Goal: Task Accomplishment & Management: Use online tool/utility

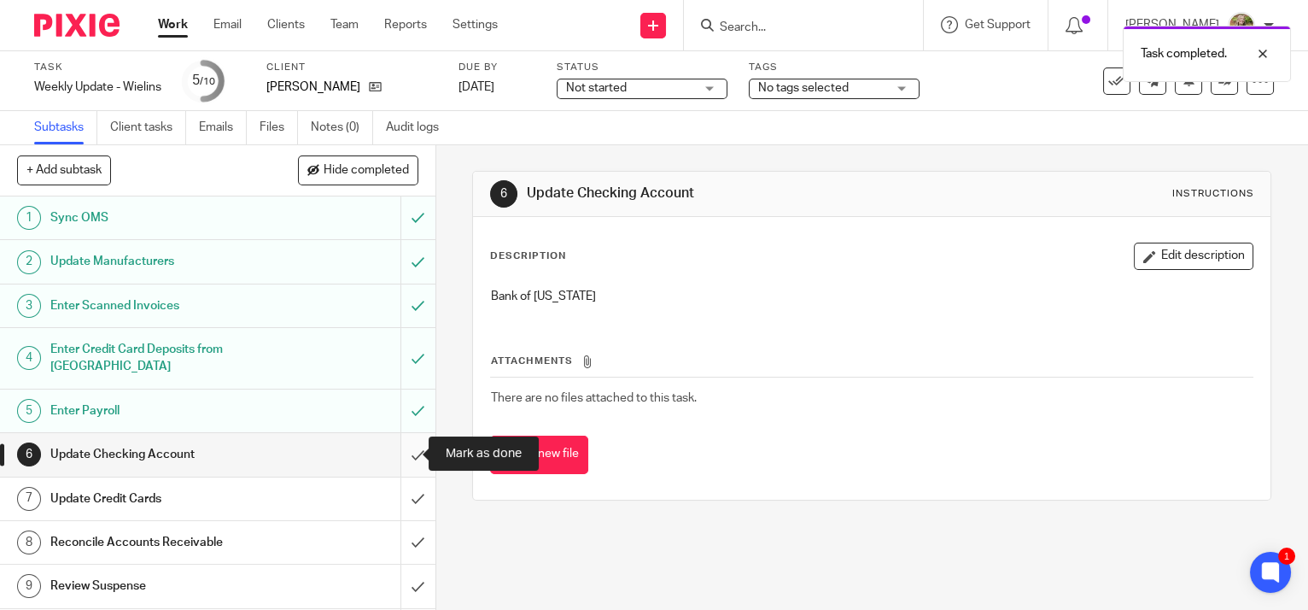
click at [393, 447] on input "submit" at bounding box center [217, 454] width 435 height 43
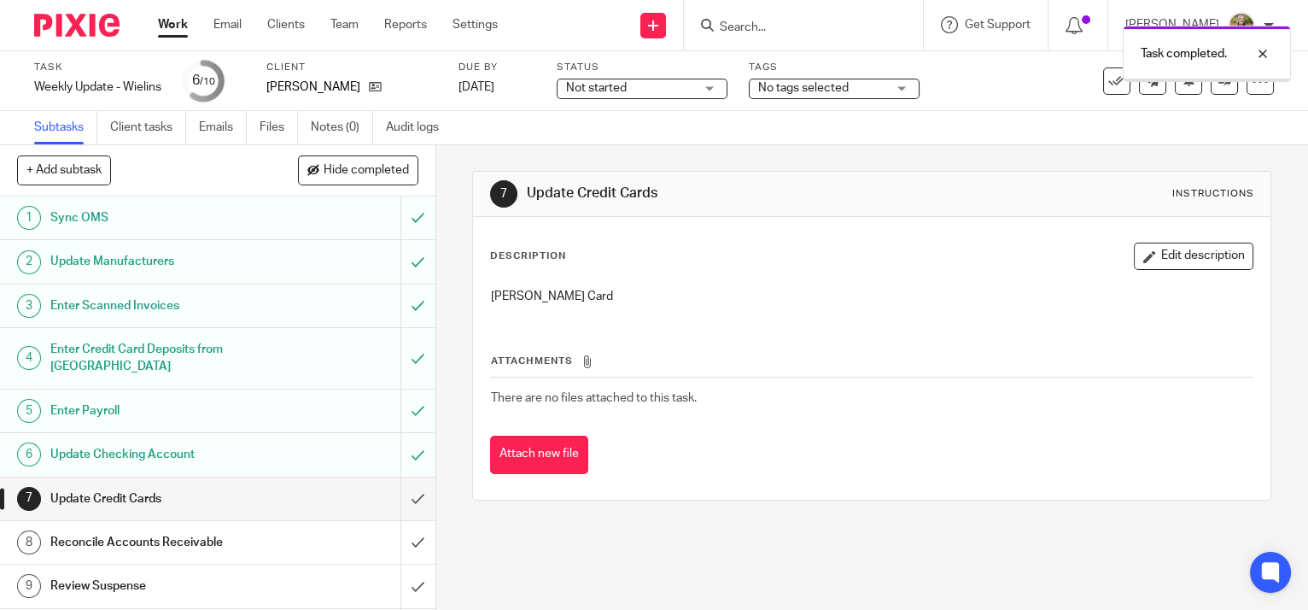
click at [405, 491] on input "submit" at bounding box center [217, 498] width 435 height 43
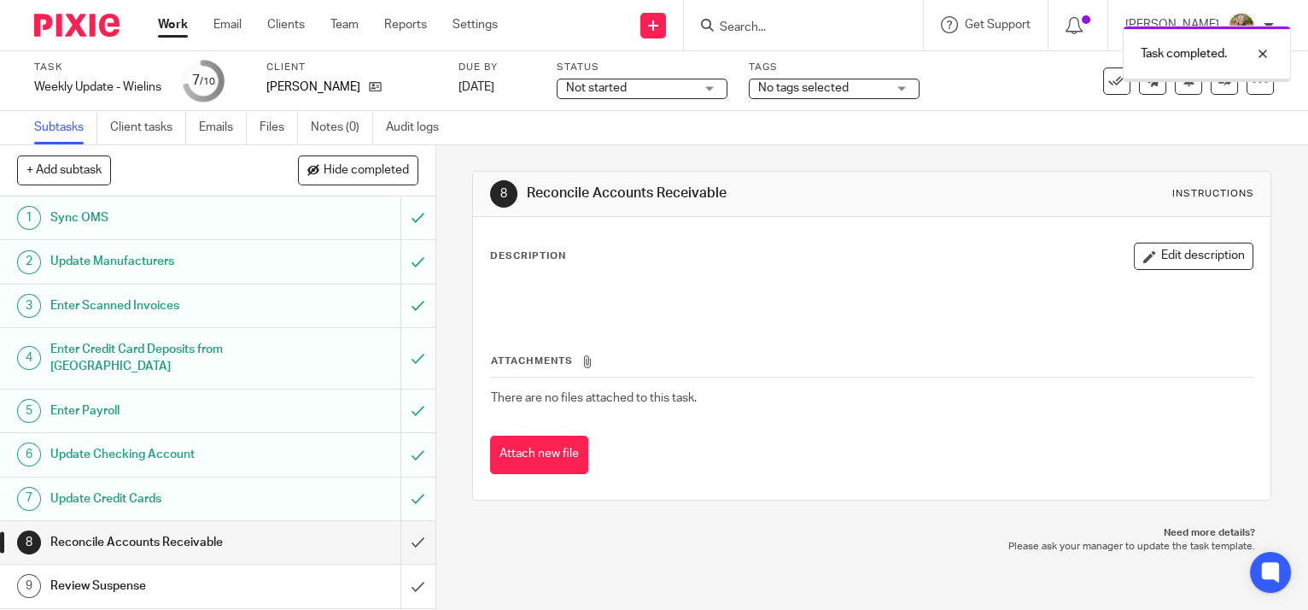
scroll to position [40, 0]
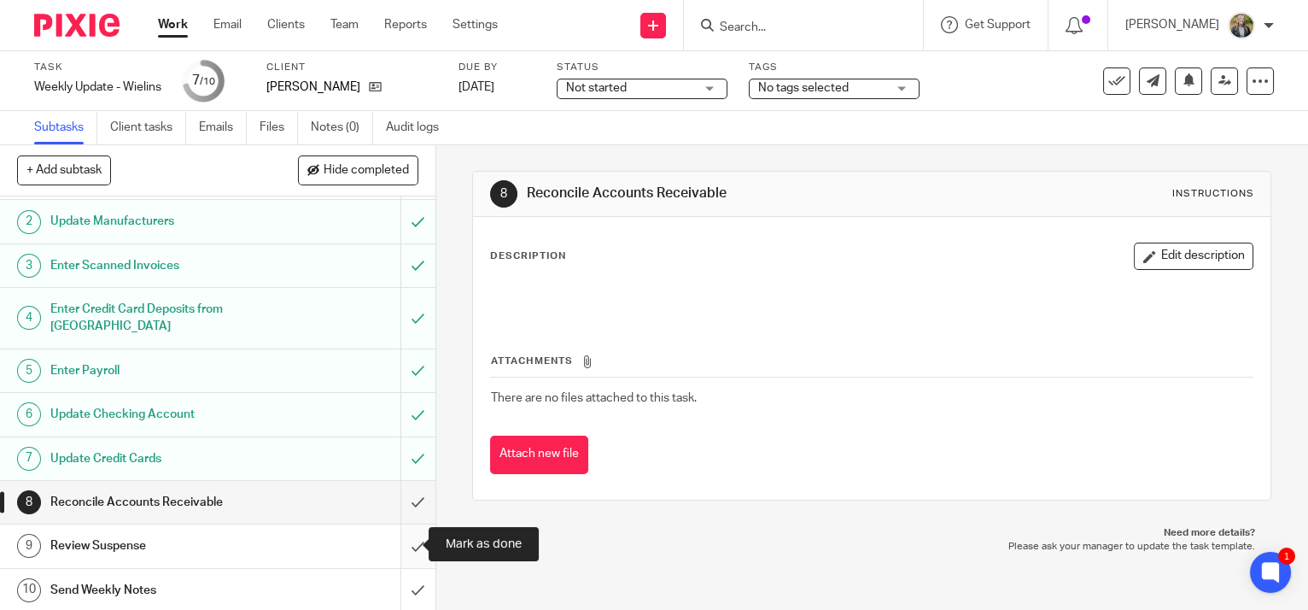
click at [399, 542] on input "submit" at bounding box center [217, 545] width 435 height 43
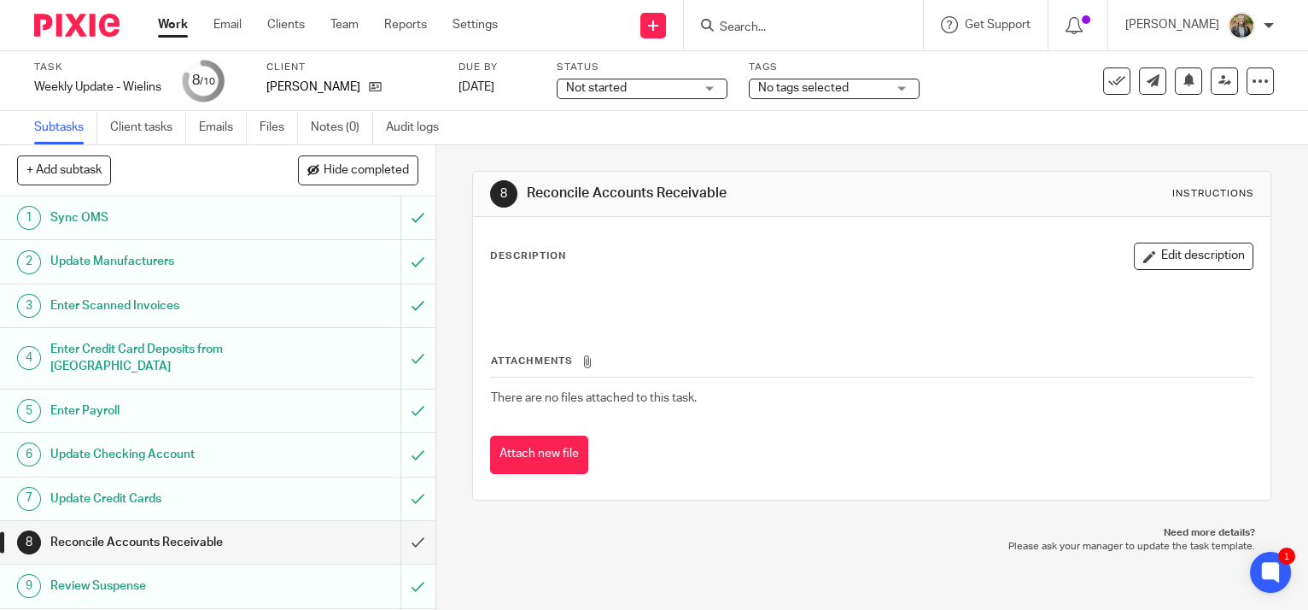
scroll to position [40, 0]
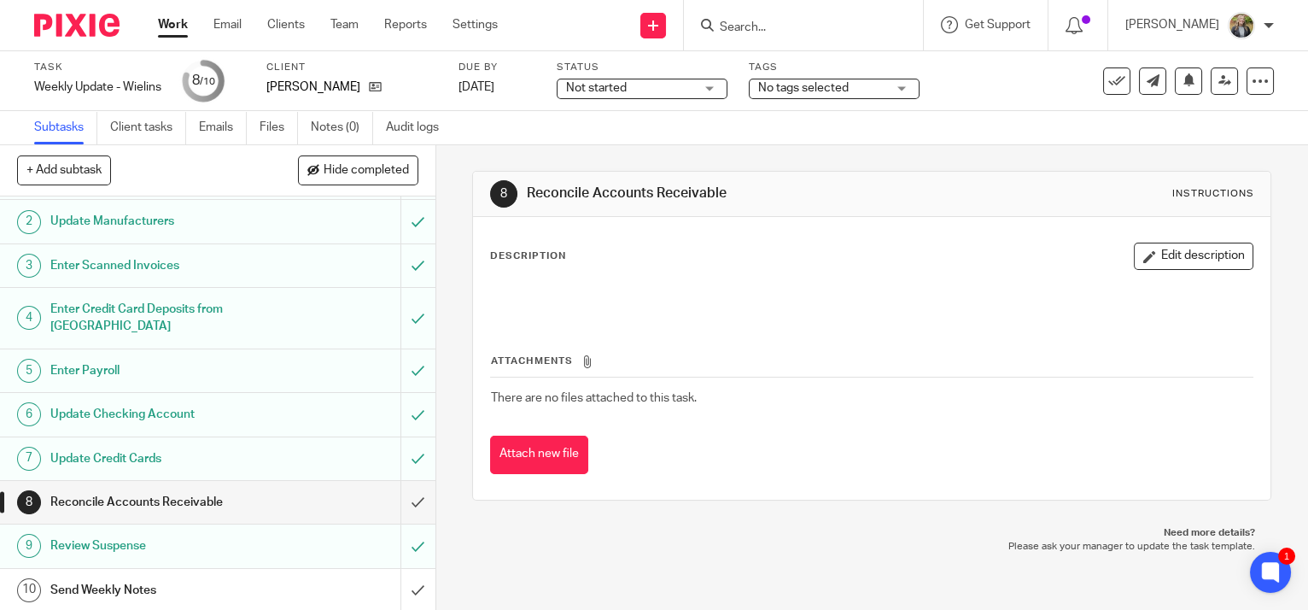
click at [298, 588] on div "Send Weekly Notes" at bounding box center [216, 590] width 333 height 26
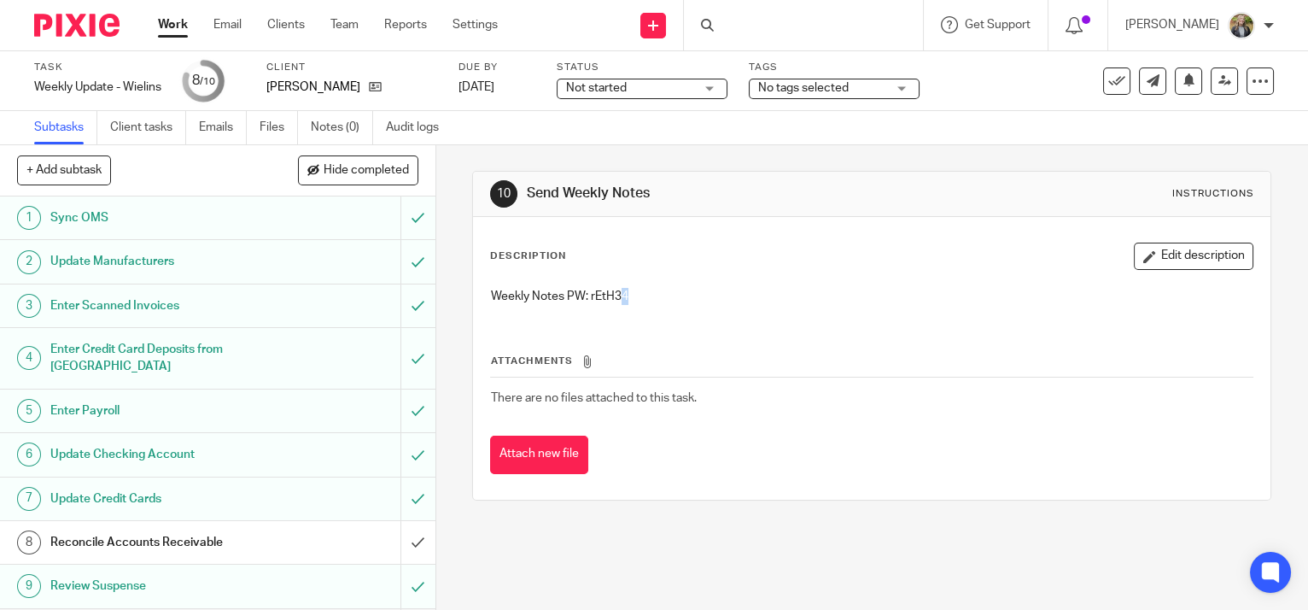
click at [615, 300] on p "Weekly Notes PW: rEtH34" at bounding box center [872, 296] width 762 height 17
click at [612, 299] on p "Weekly Notes PW: rEtH34" at bounding box center [872, 296] width 762 height 17
copy p "rEtH34"
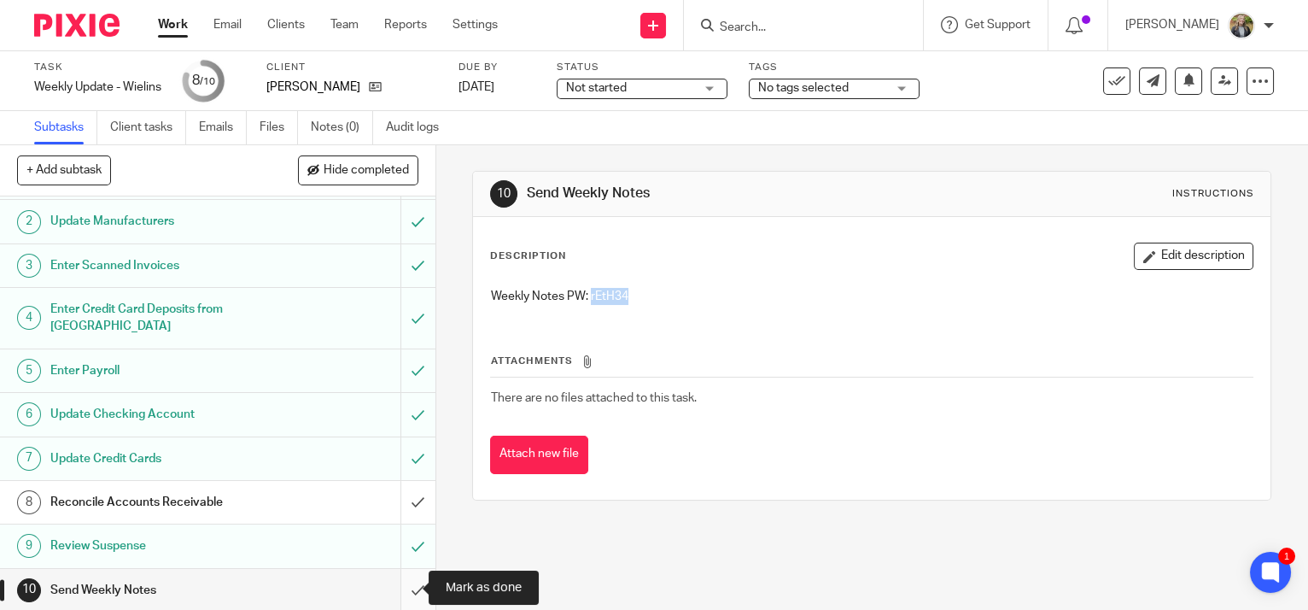
click at [400, 582] on input "submit" at bounding box center [217, 590] width 435 height 43
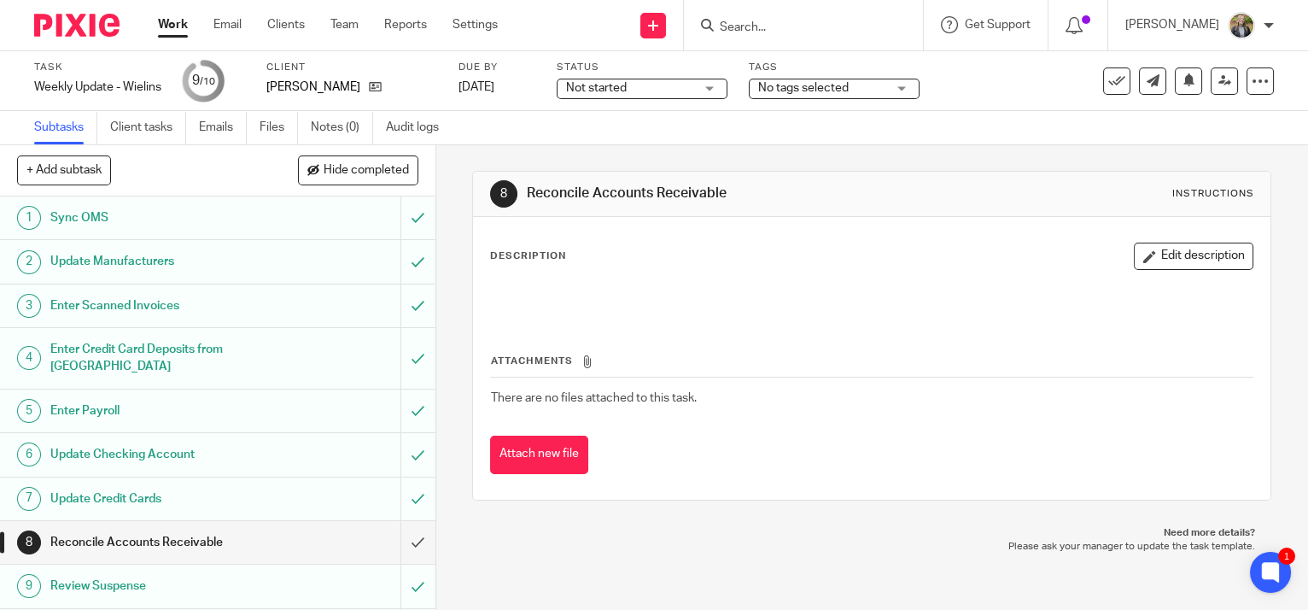
click at [167, 23] on link "Work" at bounding box center [173, 24] width 30 height 17
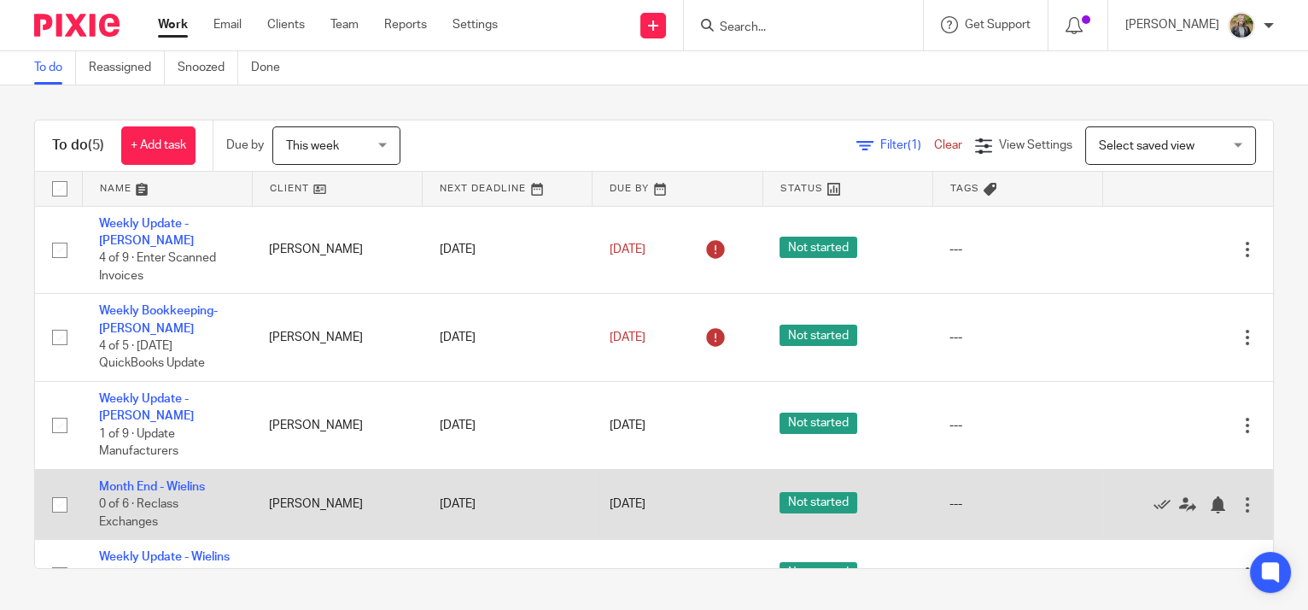
scroll to position [44, 0]
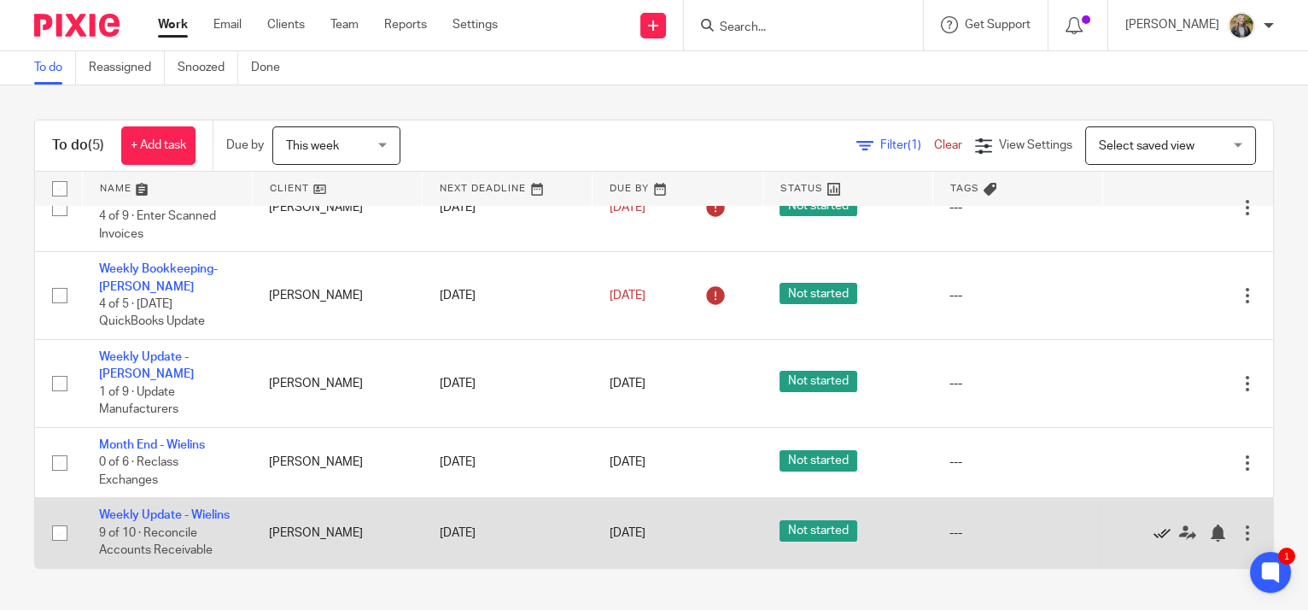
click at [1154, 524] on icon at bounding box center [1162, 532] width 17 height 17
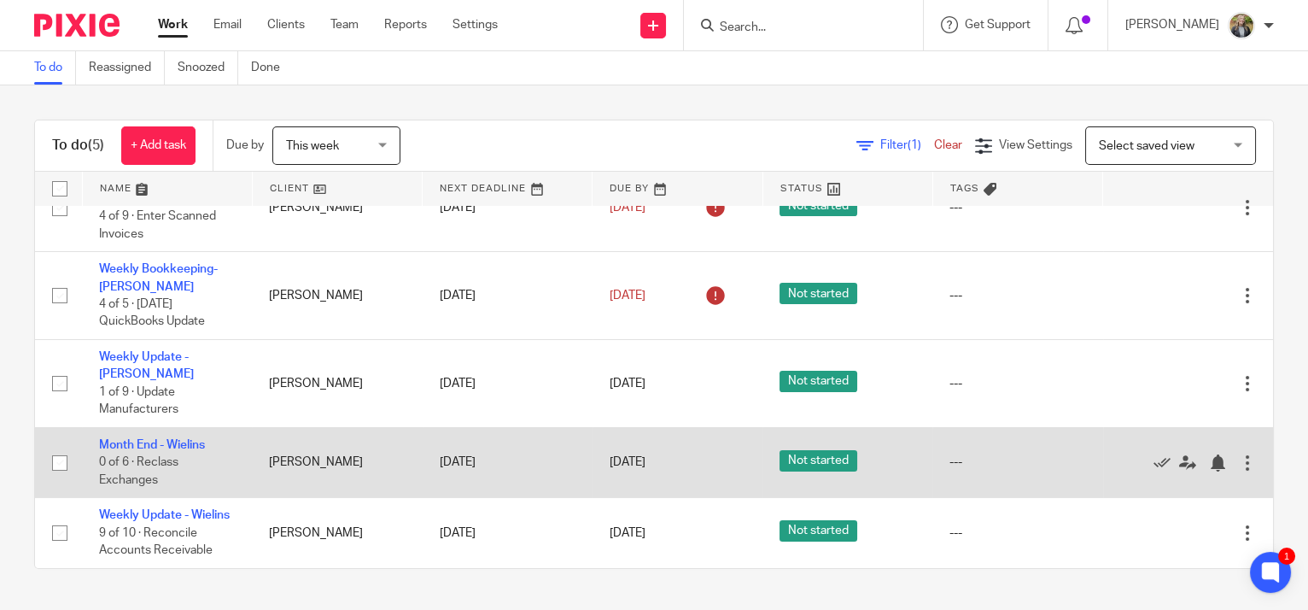
scroll to position [0, 0]
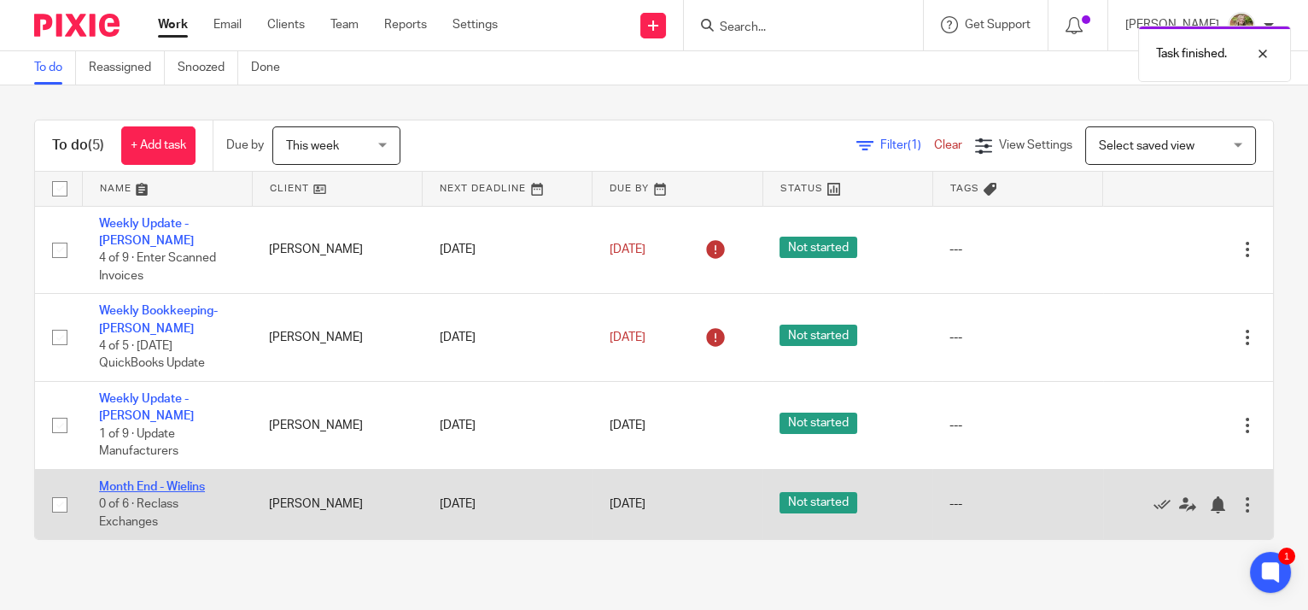
click at [171, 481] on link "Month End - Wielins" at bounding box center [152, 487] width 106 height 12
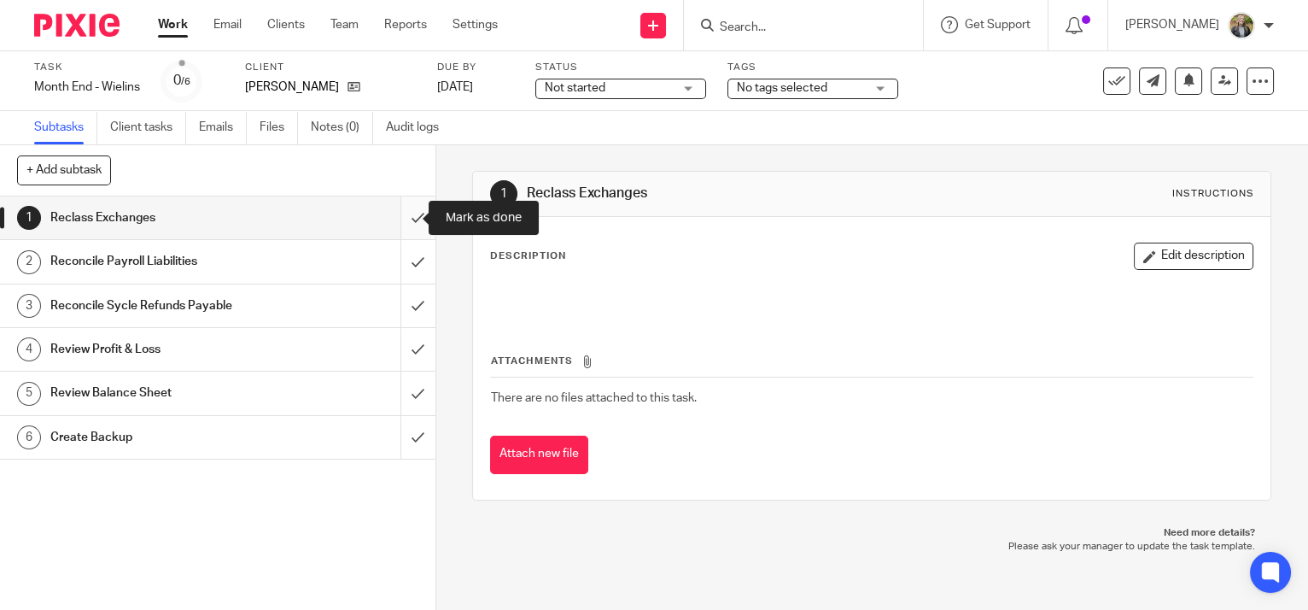
click at [396, 216] on input "submit" at bounding box center [217, 217] width 435 height 43
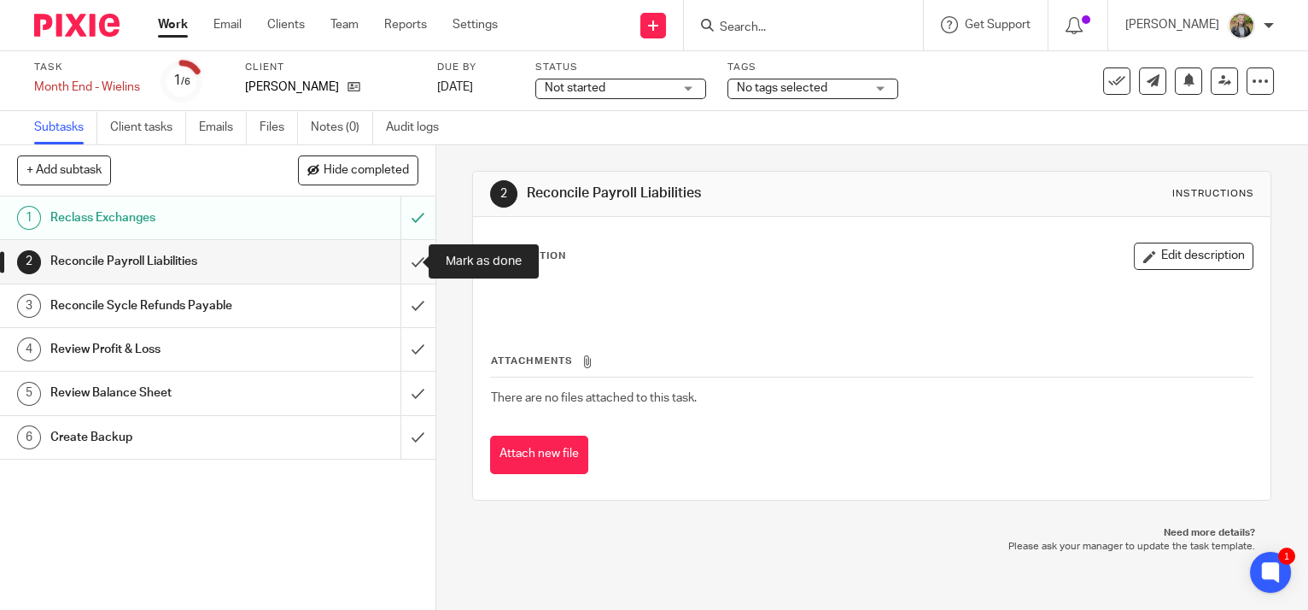
click at [409, 260] on input "submit" at bounding box center [217, 261] width 435 height 43
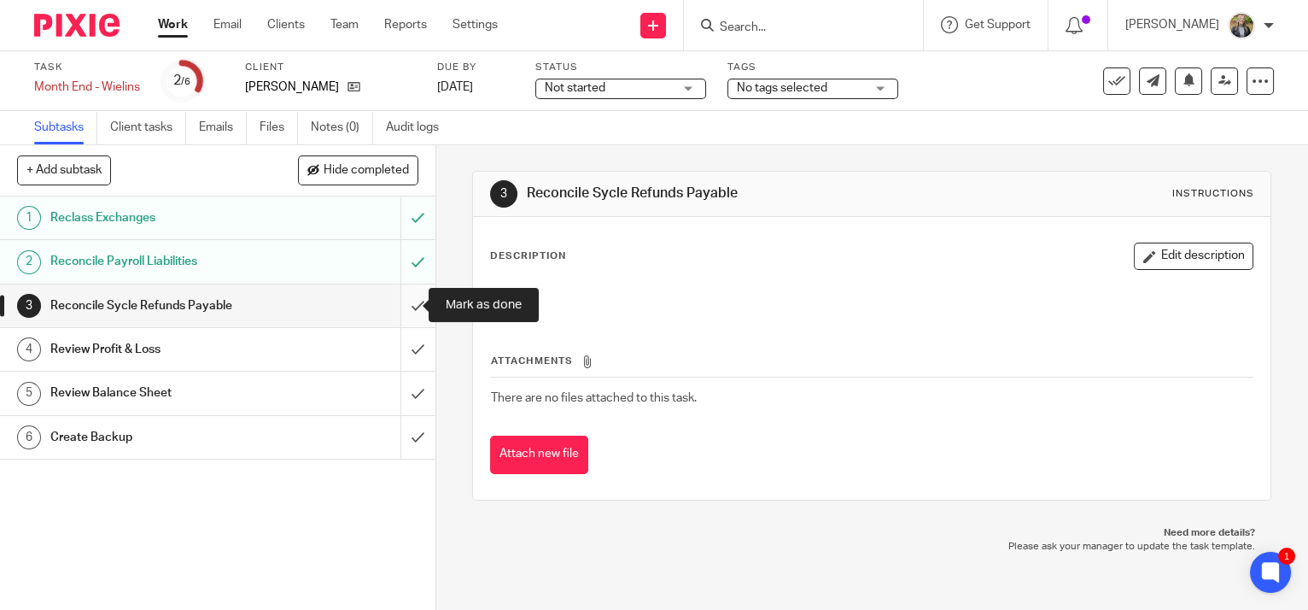
click at [401, 302] on input "submit" at bounding box center [217, 305] width 435 height 43
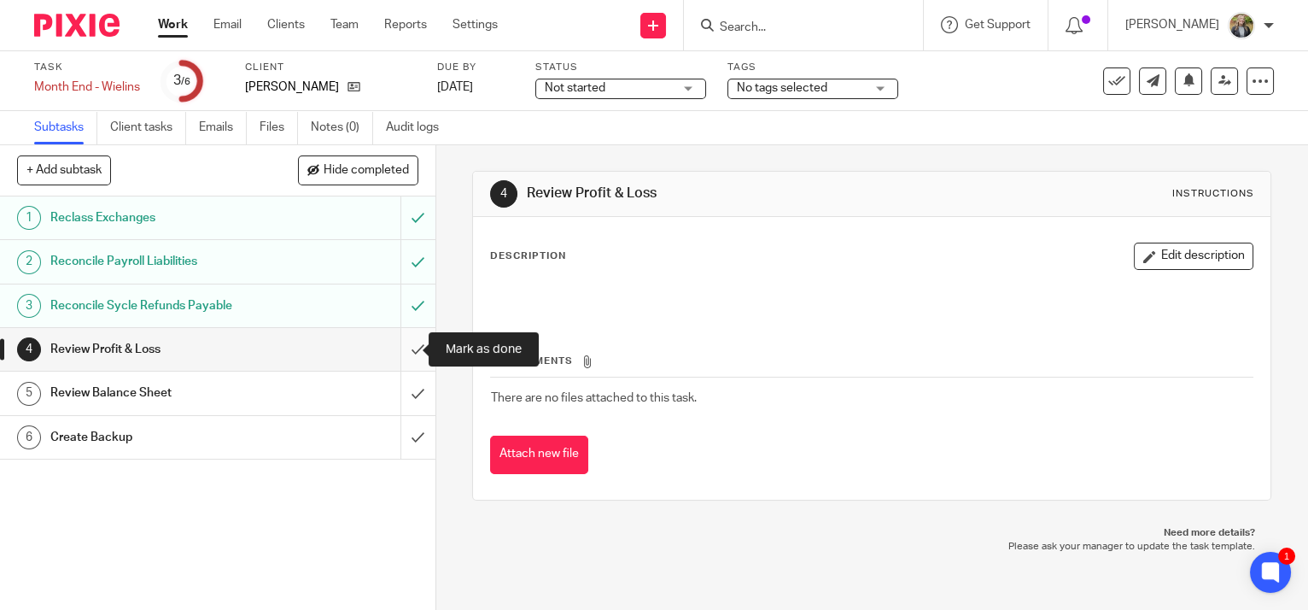
click at [408, 347] on input "submit" at bounding box center [217, 349] width 435 height 43
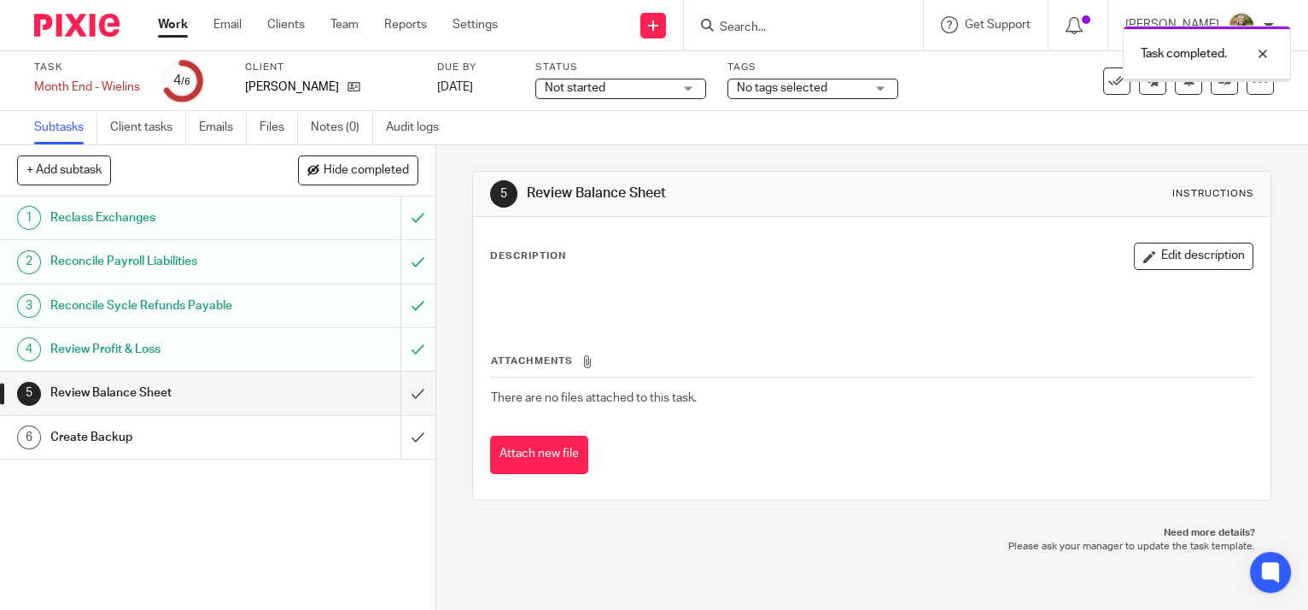
click at [167, 26] on link "Work" at bounding box center [173, 24] width 30 height 17
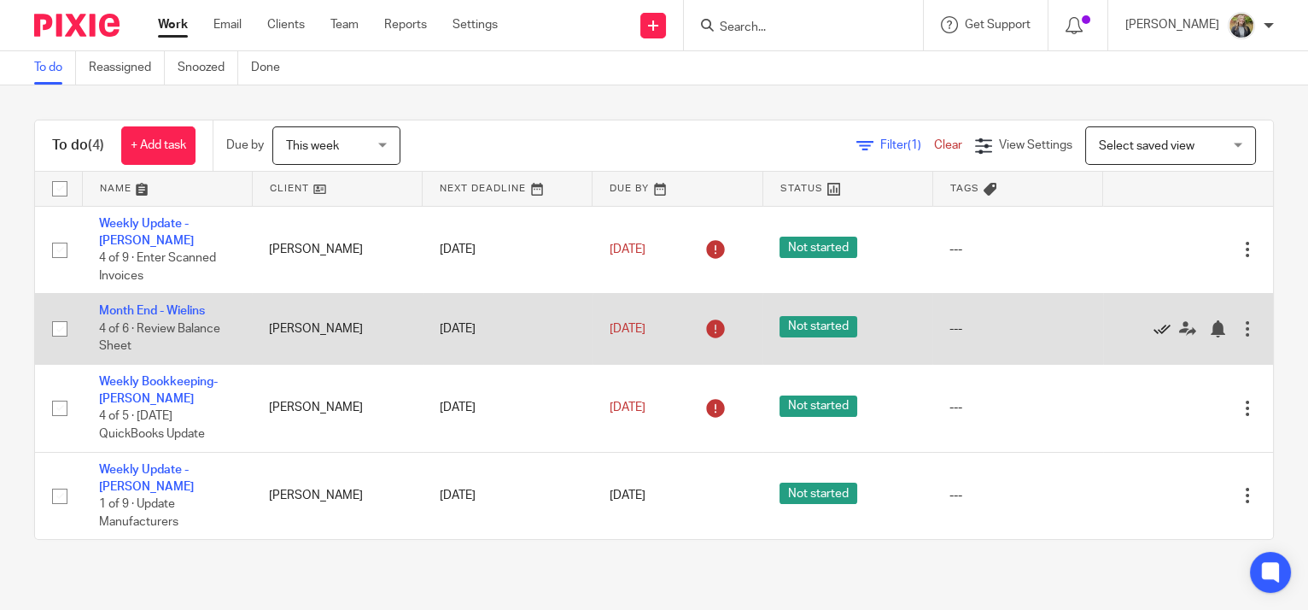
click at [1154, 320] on icon at bounding box center [1162, 328] width 17 height 17
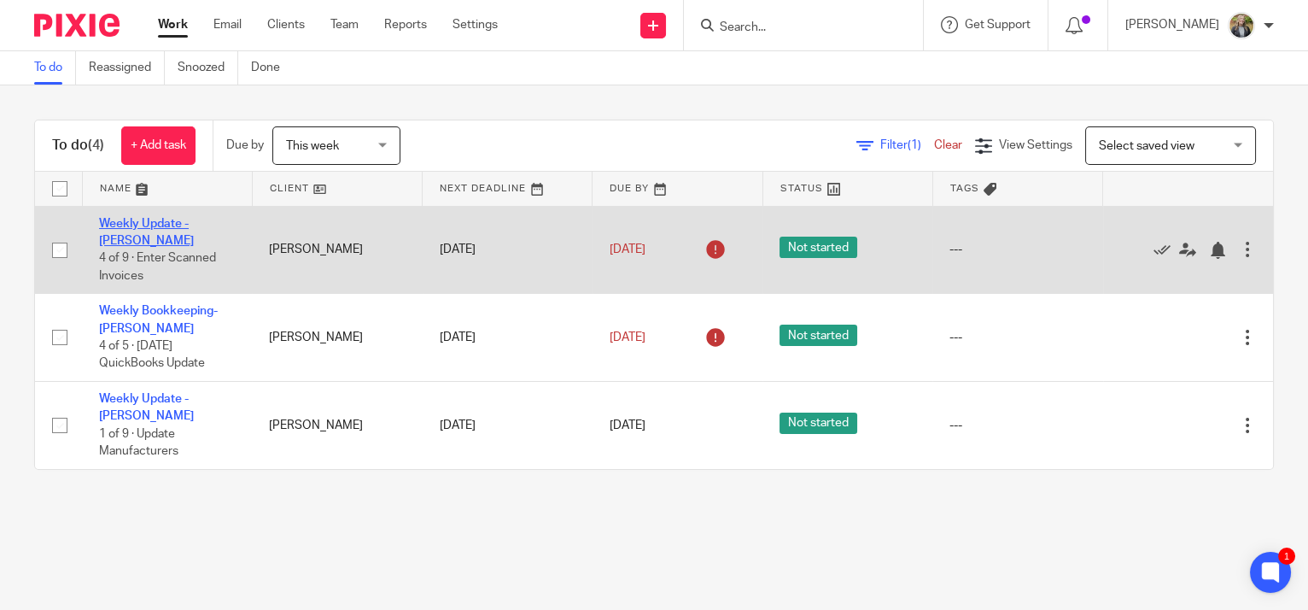
click at [194, 218] on link "Weekly Update - [PERSON_NAME]" at bounding box center [146, 232] width 95 height 29
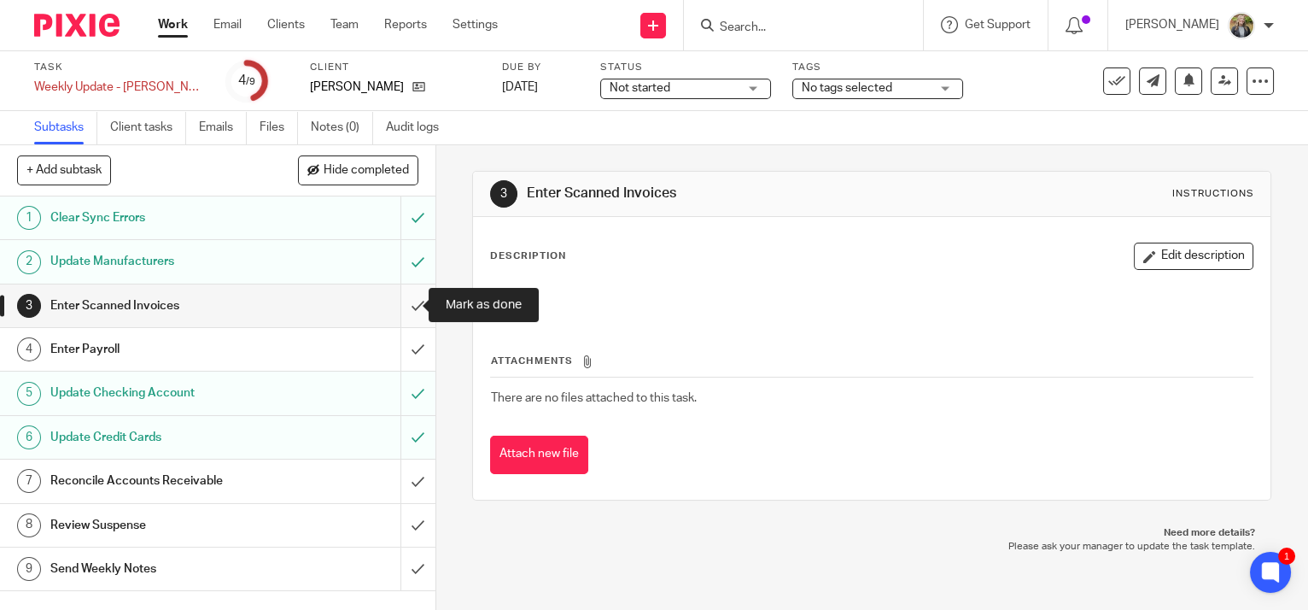
click at [406, 307] on input "submit" at bounding box center [217, 305] width 435 height 43
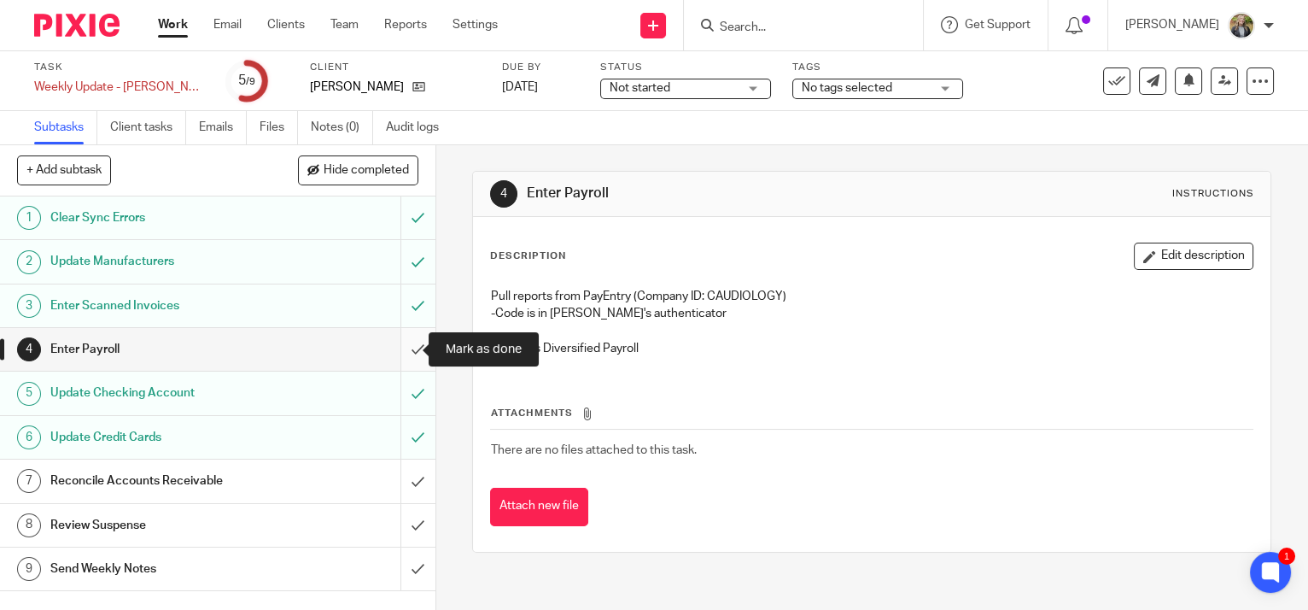
click at [403, 343] on input "submit" at bounding box center [217, 349] width 435 height 43
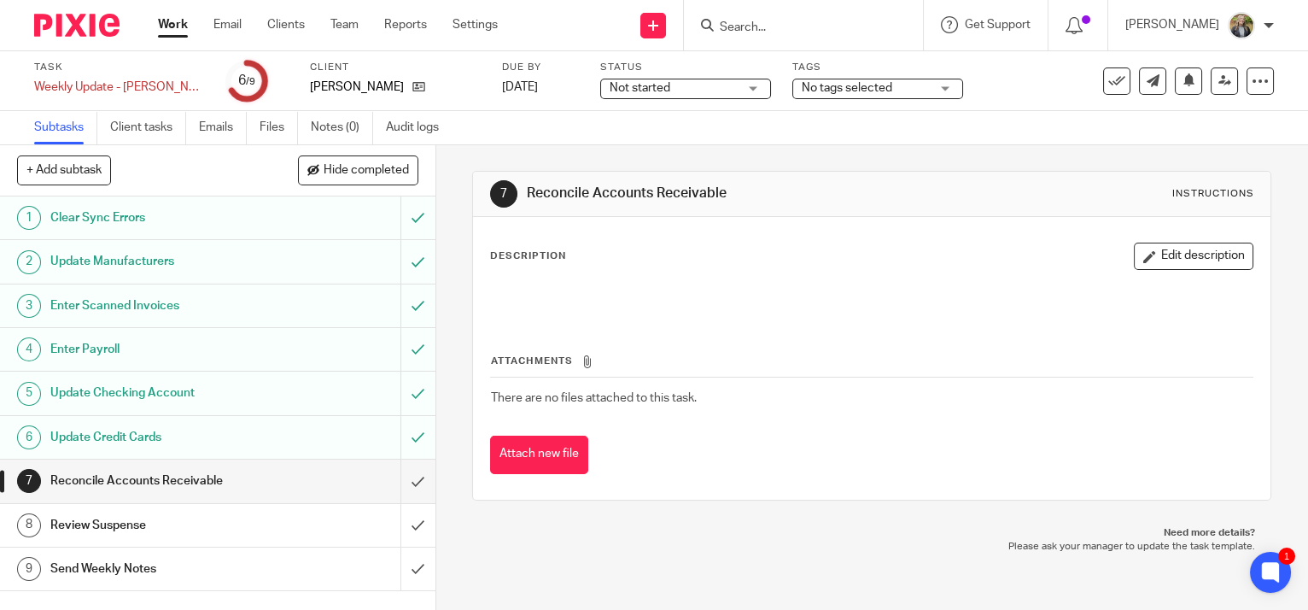
click at [1021, 313] on div at bounding box center [871, 298] width 779 height 38
click at [1026, 189] on div "7 Reconcile Accounts Receivable Instructions" at bounding box center [871, 193] width 763 height 27
click at [398, 528] on input "submit" at bounding box center [217, 525] width 435 height 43
click at [289, 564] on div "Send Weekly Notes" at bounding box center [216, 569] width 333 height 26
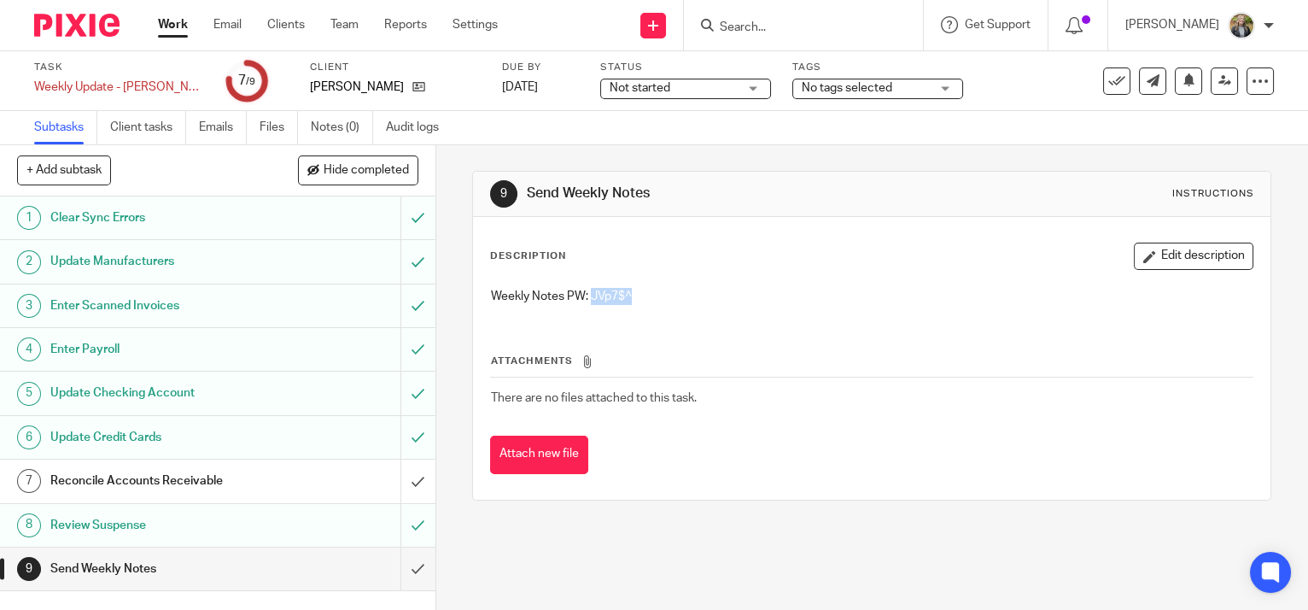
drag, startPoint x: 630, startPoint y: 290, endPoint x: 586, endPoint y: 295, distance: 44.6
click at [586, 295] on p "Weekly Notes PW: JVp7$^" at bounding box center [872, 296] width 762 height 17
click at [400, 564] on input "submit" at bounding box center [217, 568] width 435 height 43
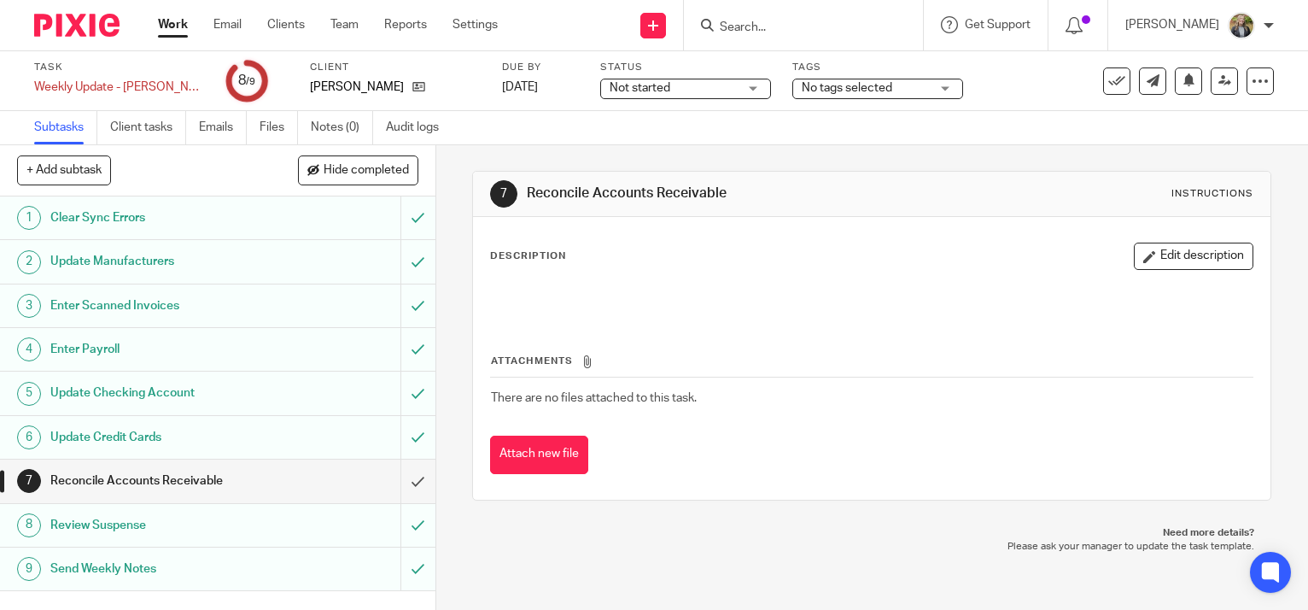
click at [178, 26] on link "Work" at bounding box center [173, 24] width 30 height 17
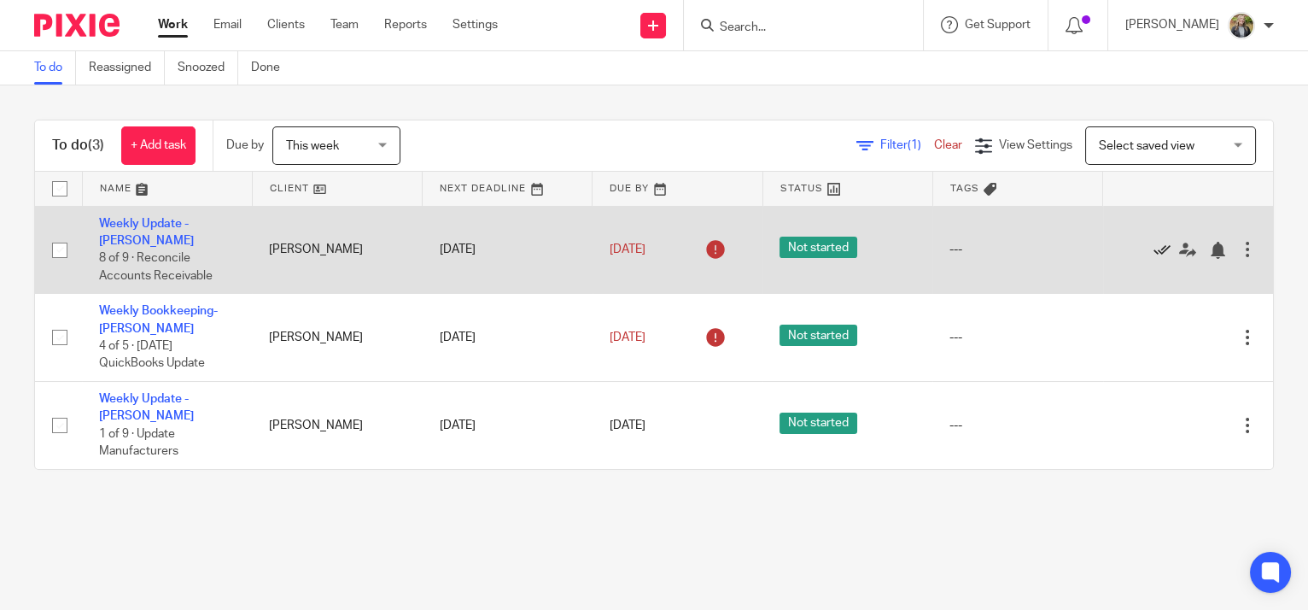
click at [1154, 242] on icon at bounding box center [1162, 250] width 17 height 17
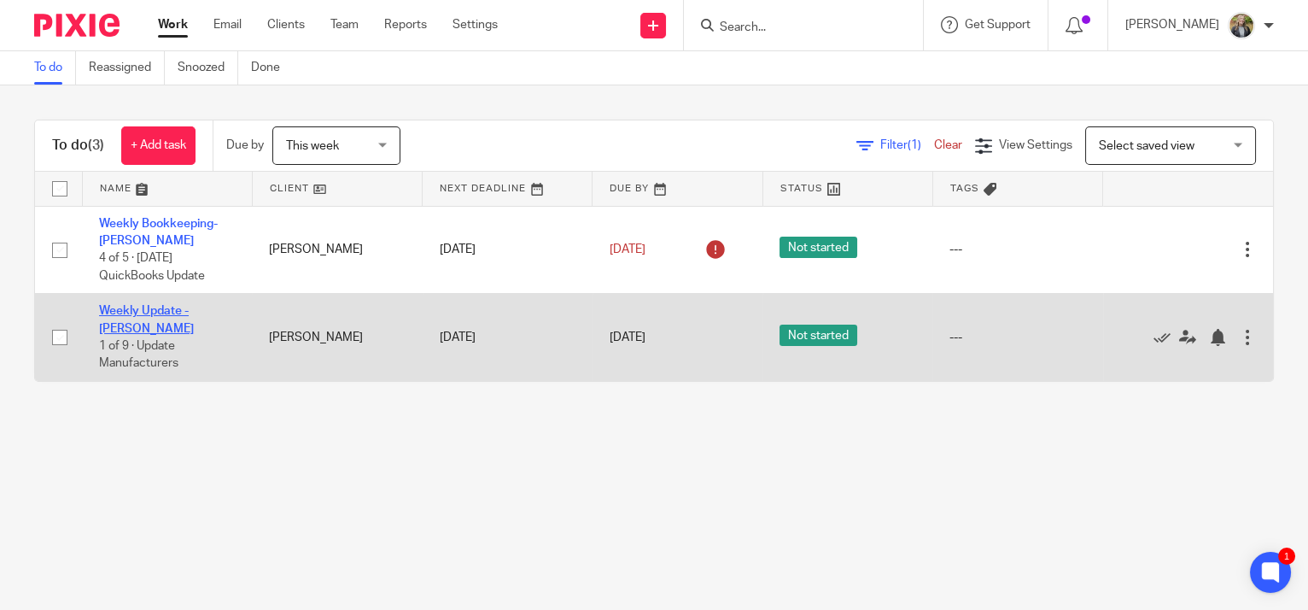
click at [178, 312] on link "Weekly Update - [PERSON_NAME]" at bounding box center [146, 319] width 95 height 29
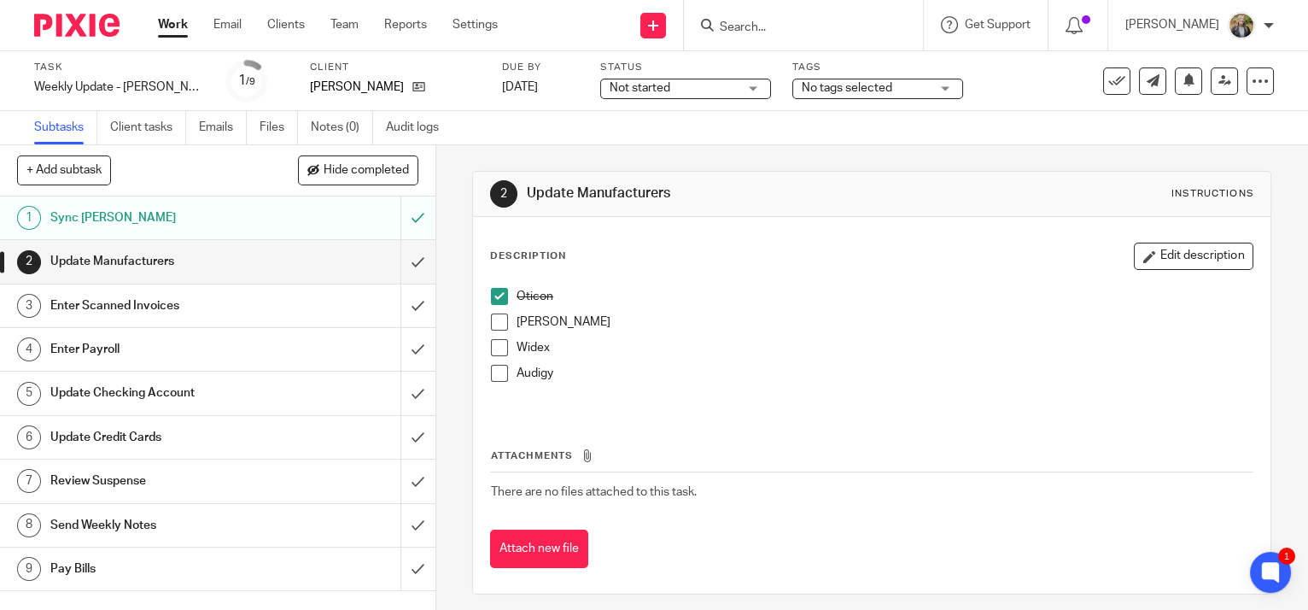
click at [494, 319] on span at bounding box center [499, 321] width 17 height 17
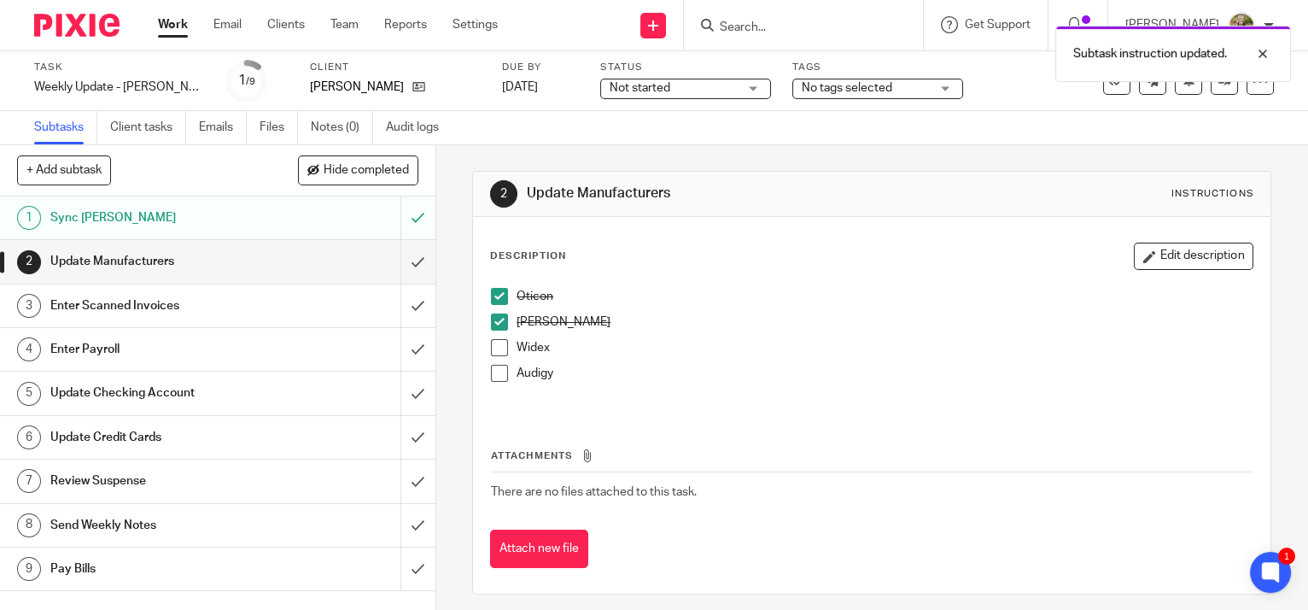
click at [497, 351] on span at bounding box center [499, 347] width 17 height 17
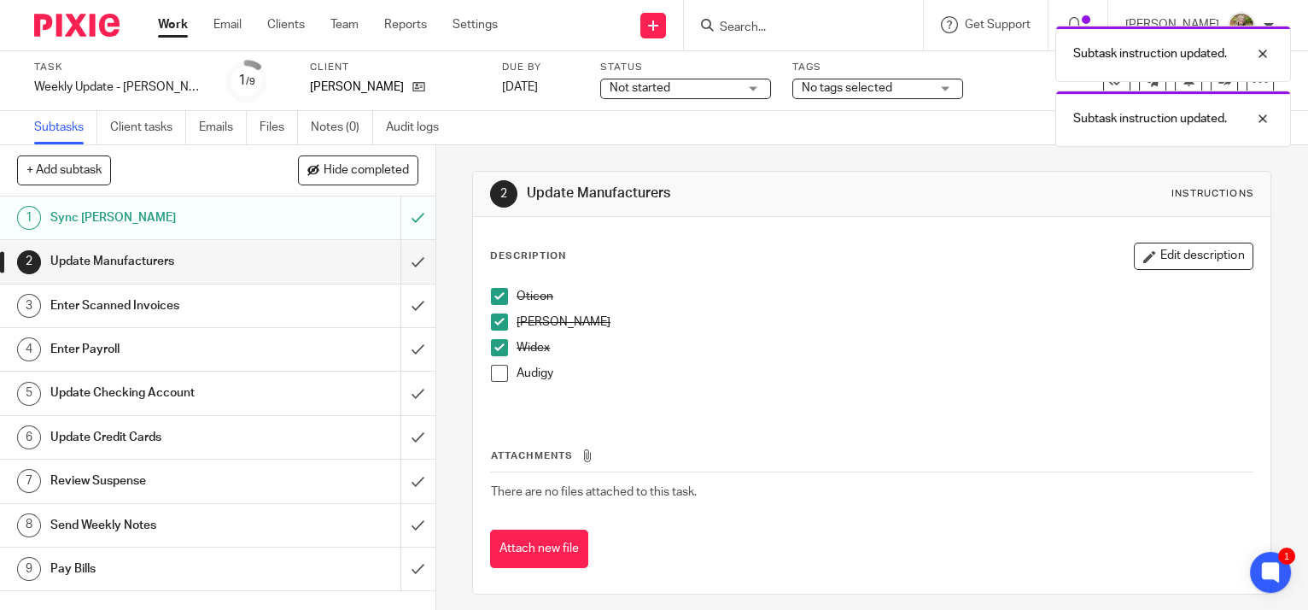
click at [498, 371] on span at bounding box center [499, 373] width 17 height 17
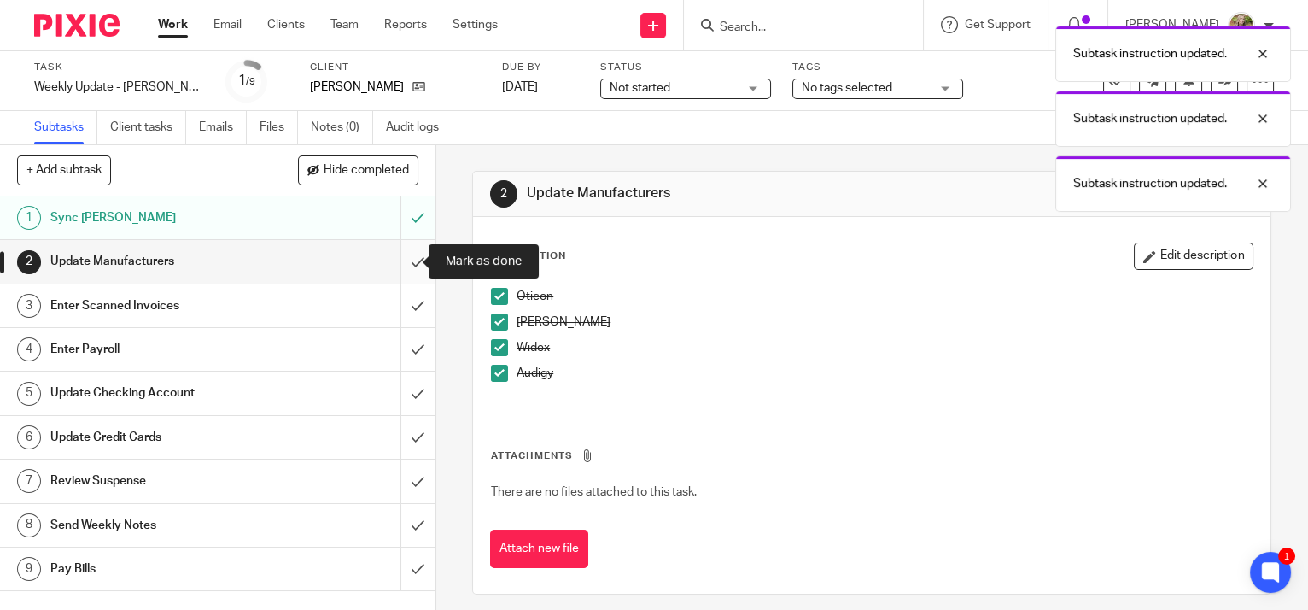
click at [400, 259] on input "submit" at bounding box center [217, 261] width 435 height 43
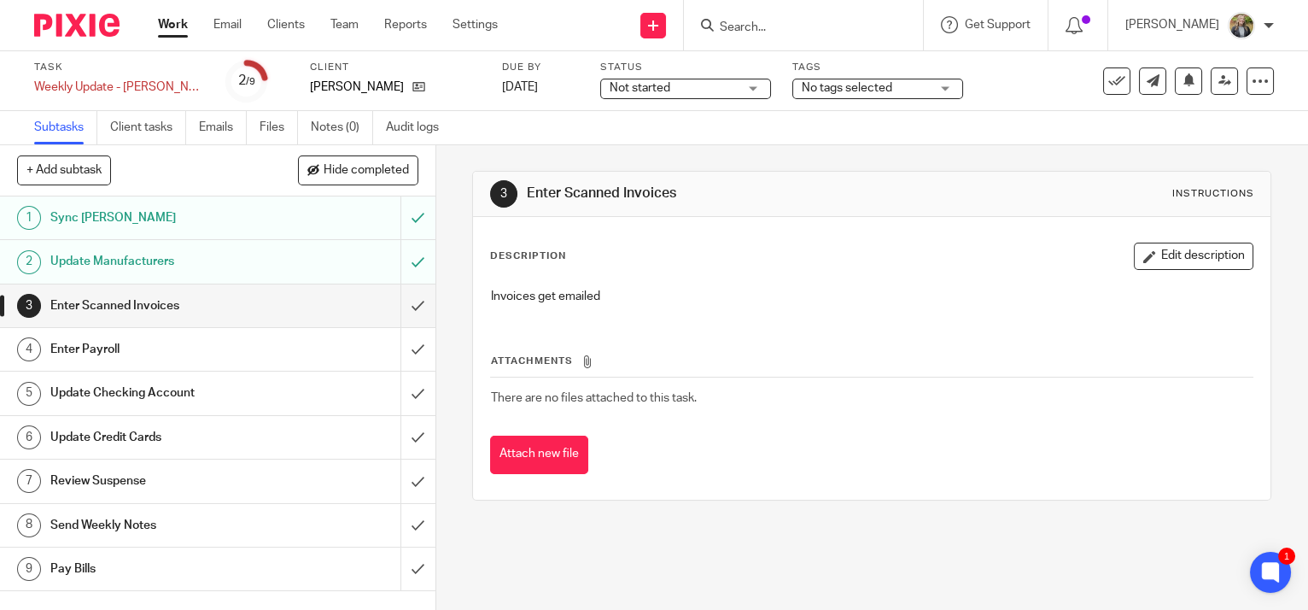
click at [967, 213] on div "3 Enter Scanned Invoices Instructions" at bounding box center [872, 194] width 798 height 45
click at [395, 303] on input "submit" at bounding box center [217, 305] width 435 height 43
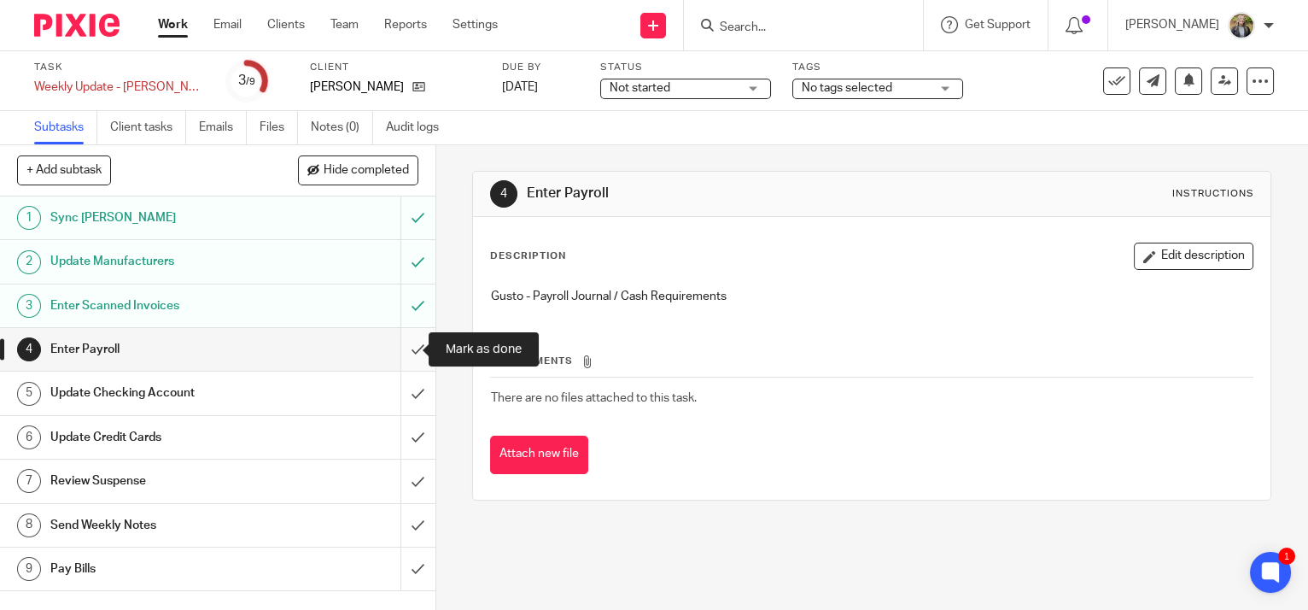
click at [402, 346] on input "submit" at bounding box center [217, 349] width 435 height 43
